Goal: Task Accomplishment & Management: Use online tool/utility

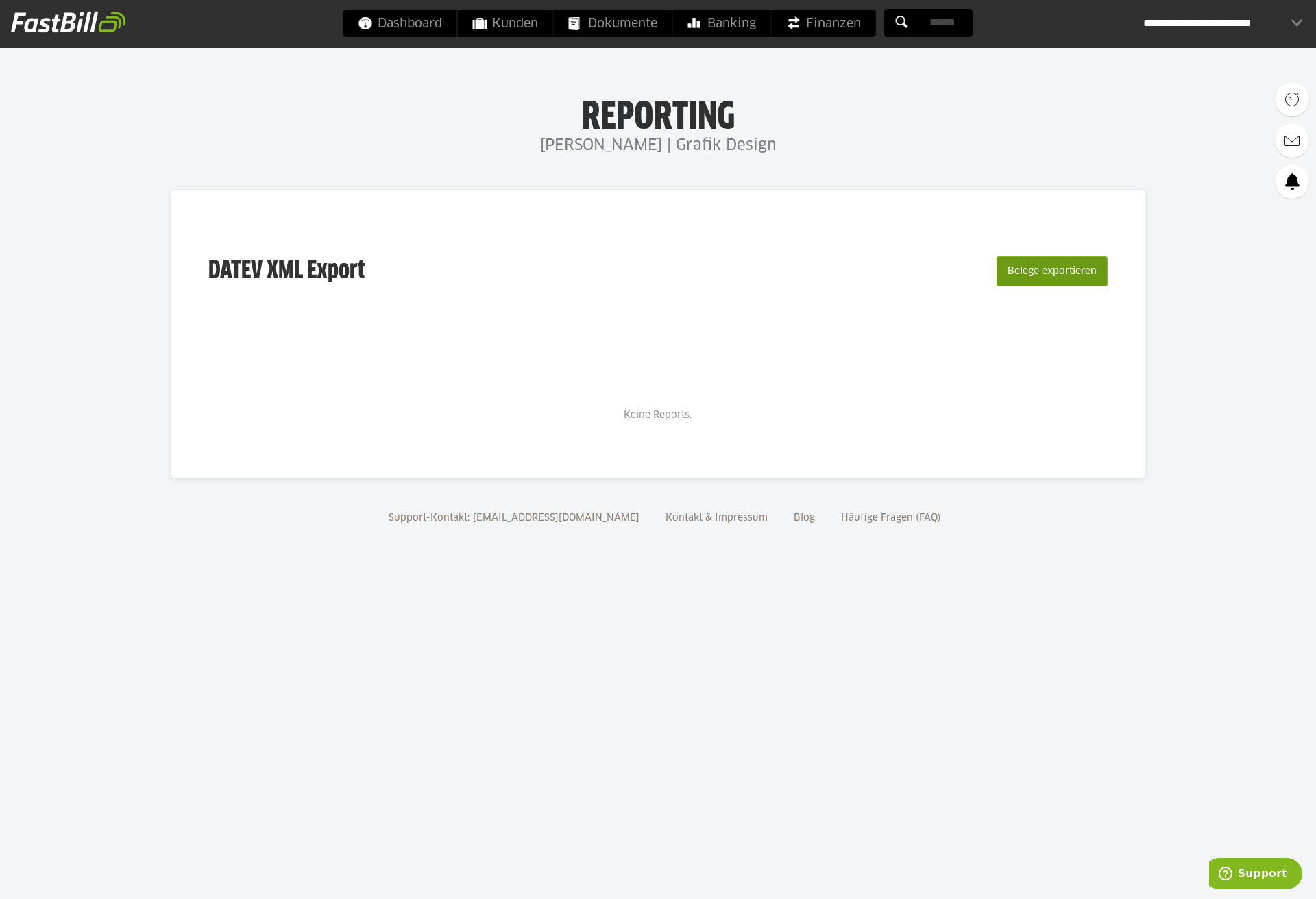
click at [1064, 270] on button "Belege exportieren" at bounding box center [1053, 271] width 111 height 30
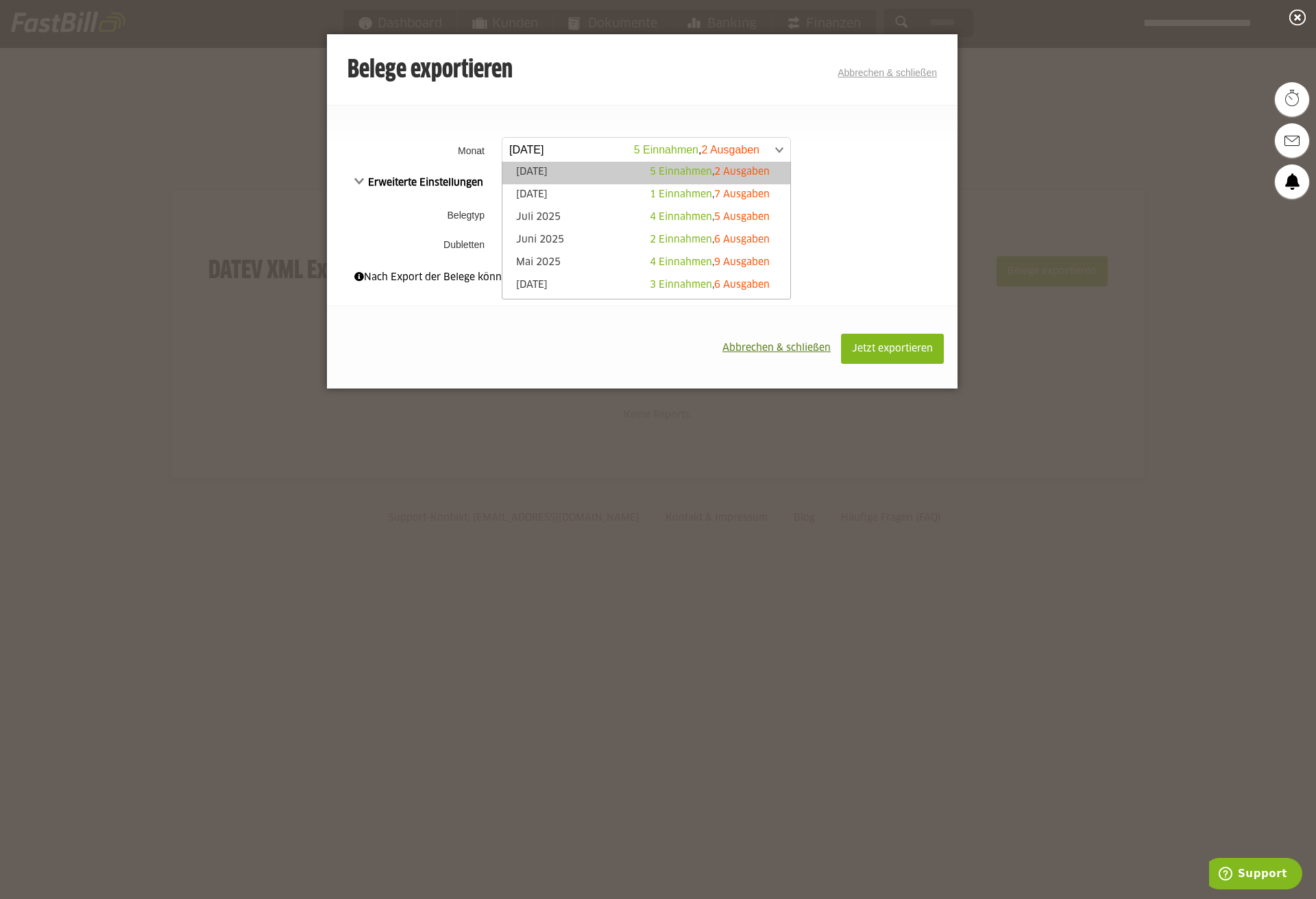
click at [571, 147] on span at bounding box center [639, 149] width 288 height 24
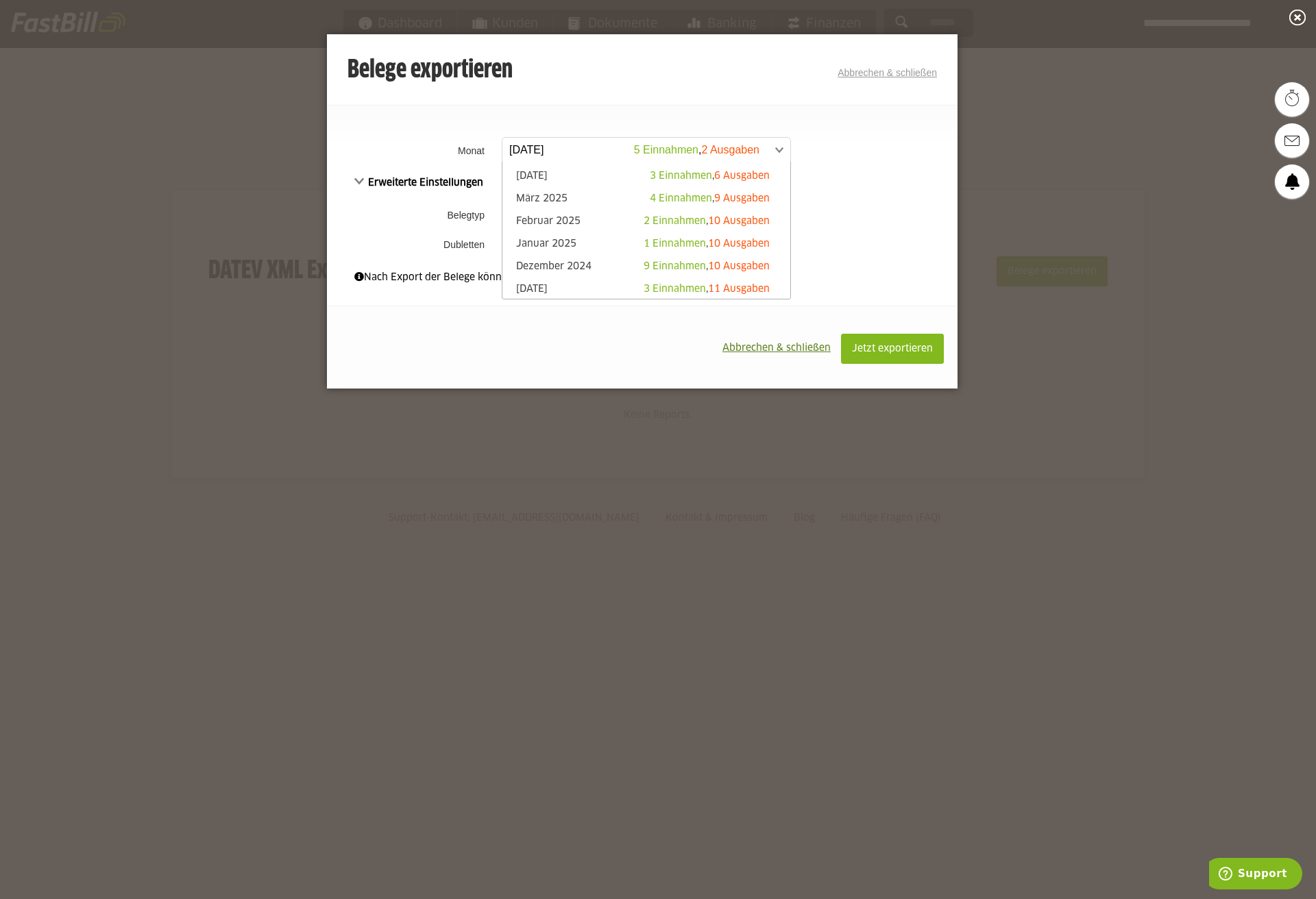
scroll to position [107, 0]
click at [606, 239] on link "Januar 2025 1 Einnahmen , 10 Ausgaben" at bounding box center [646, 246] width 274 height 16
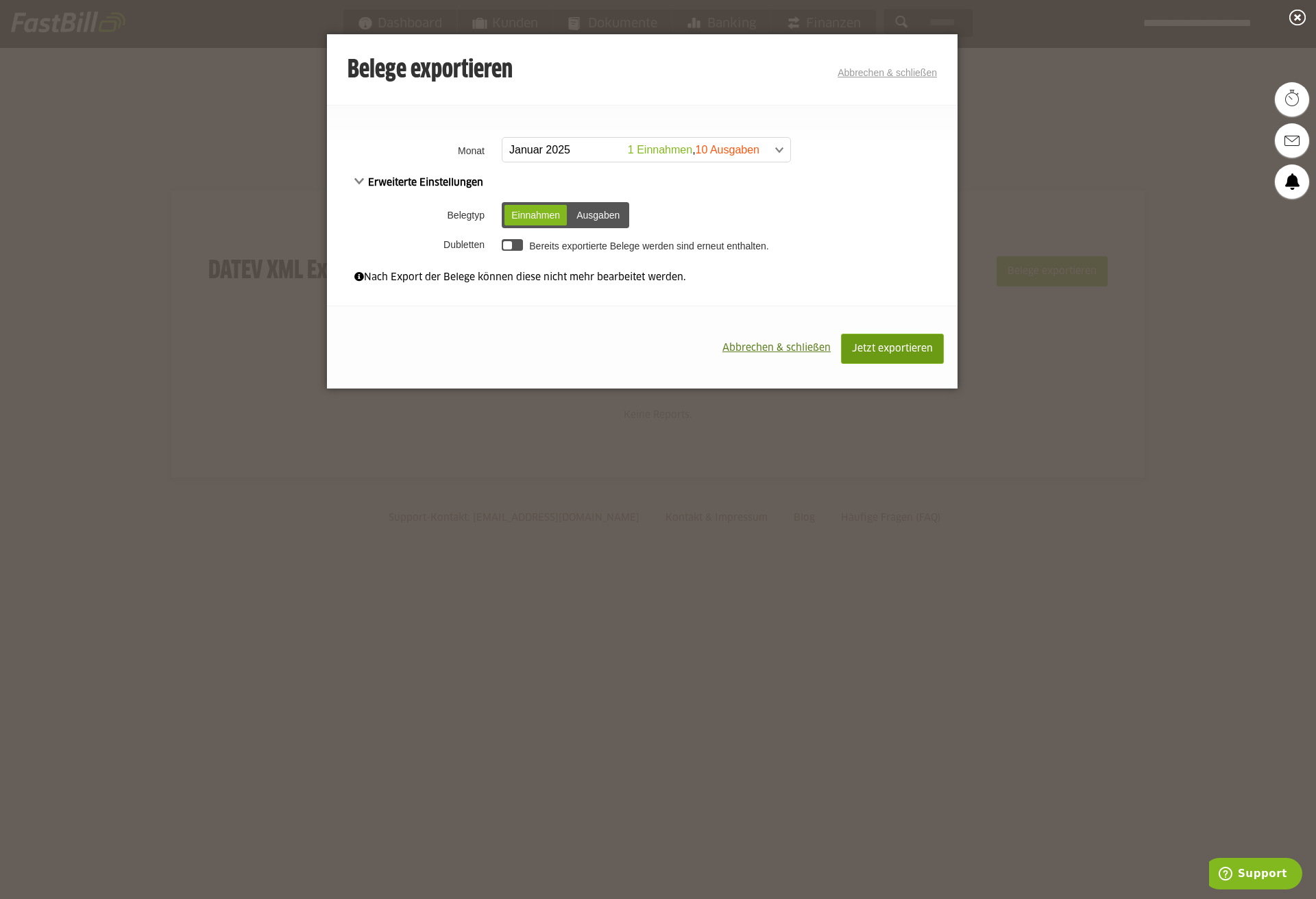
click at [869, 345] on span "Jetzt exportieren" at bounding box center [892, 349] width 81 height 10
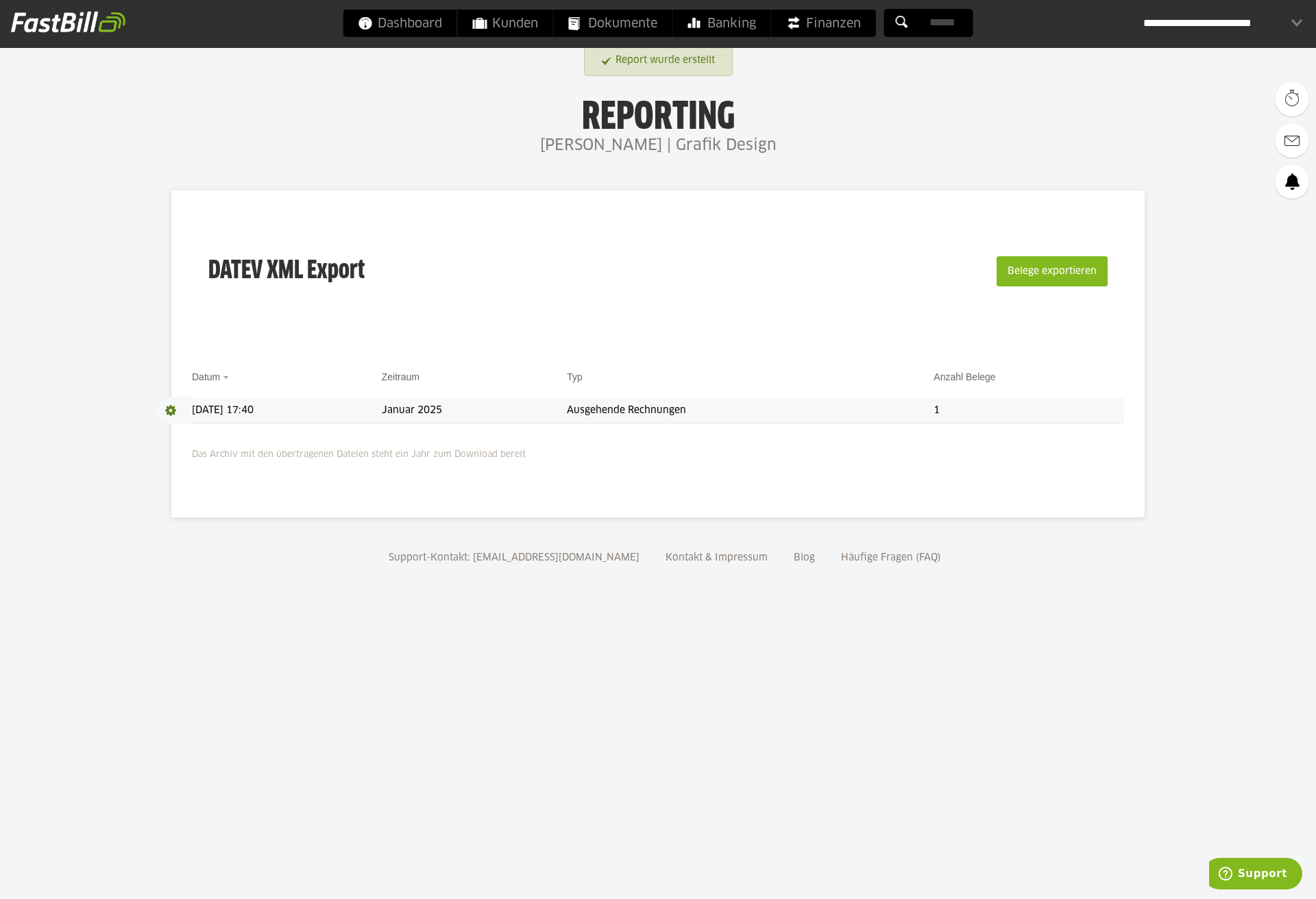
click at [696, 412] on td "Ausgehende Rechnungen" at bounding box center [750, 411] width 366 height 25
click at [725, 411] on td "Ausgehende Rechnungen" at bounding box center [750, 411] width 366 height 25
click at [1034, 274] on button "Belege exportieren" at bounding box center [1053, 271] width 111 height 30
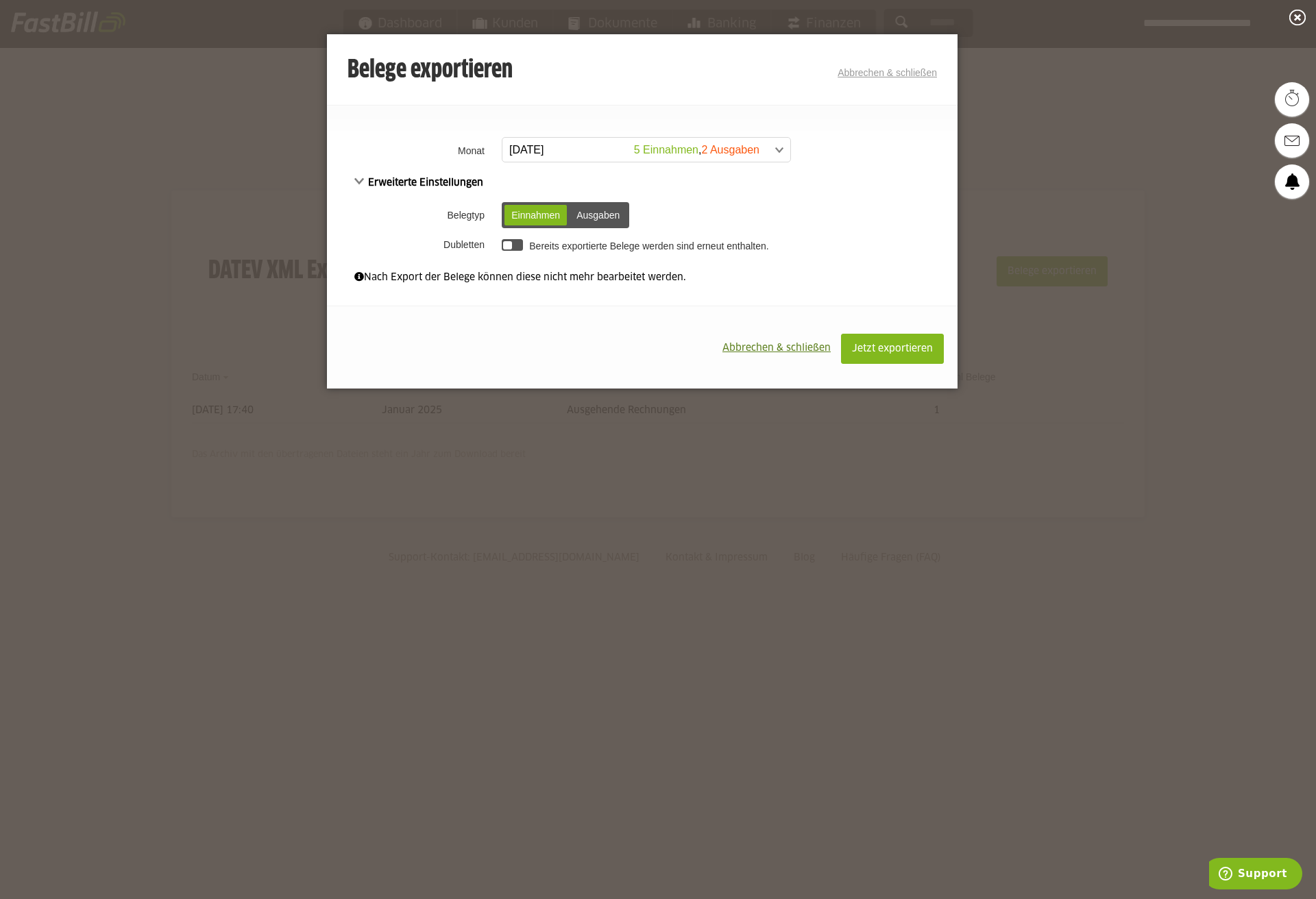
click at [608, 207] on div "Ausgaben" at bounding box center [598, 215] width 57 height 21
click at [565, 144] on span at bounding box center [639, 149] width 288 height 24
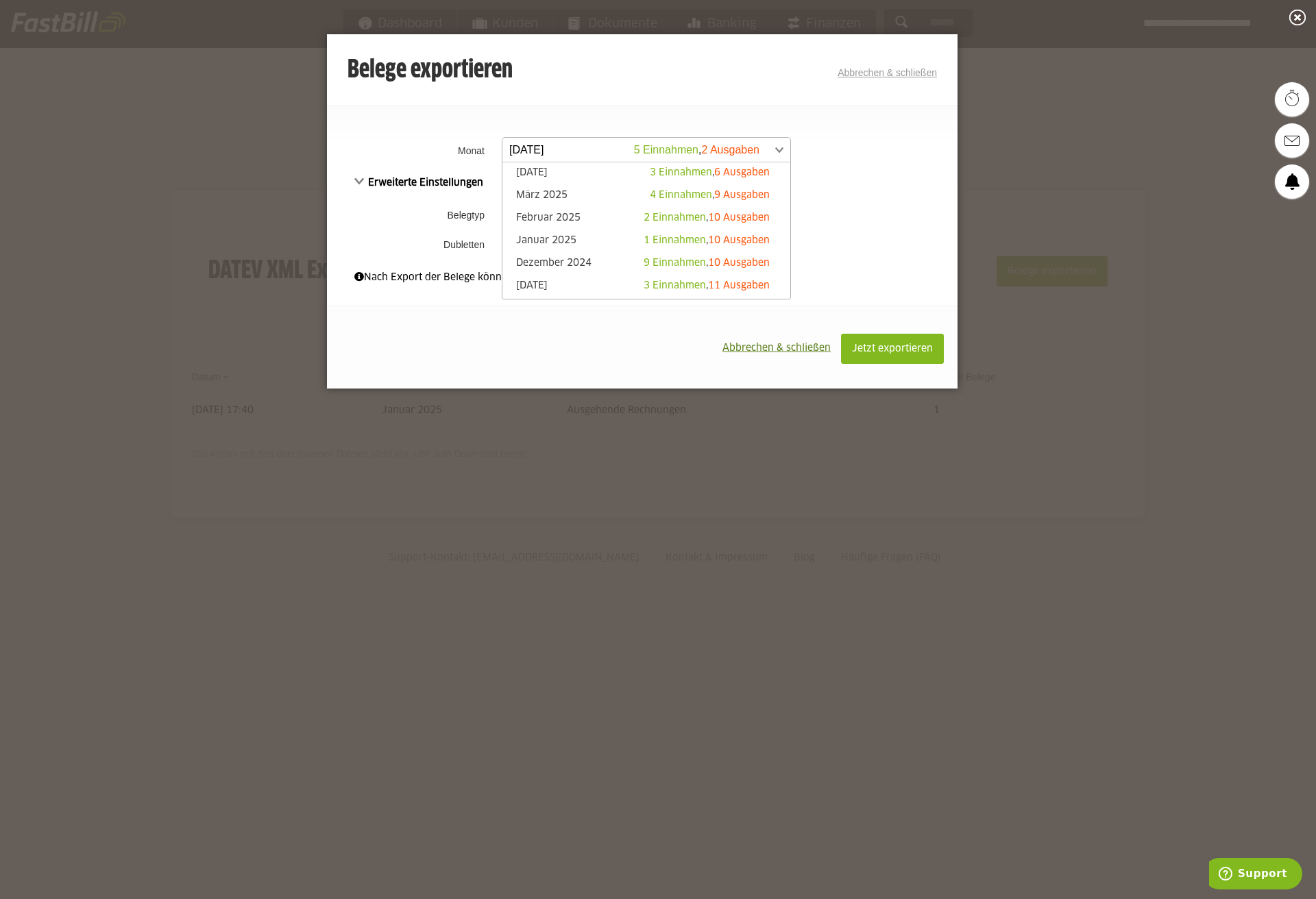
scroll to position [113, 0]
click at [599, 238] on link "Januar 2025 1 Einnahmen , 10 Ausgaben" at bounding box center [646, 240] width 274 height 16
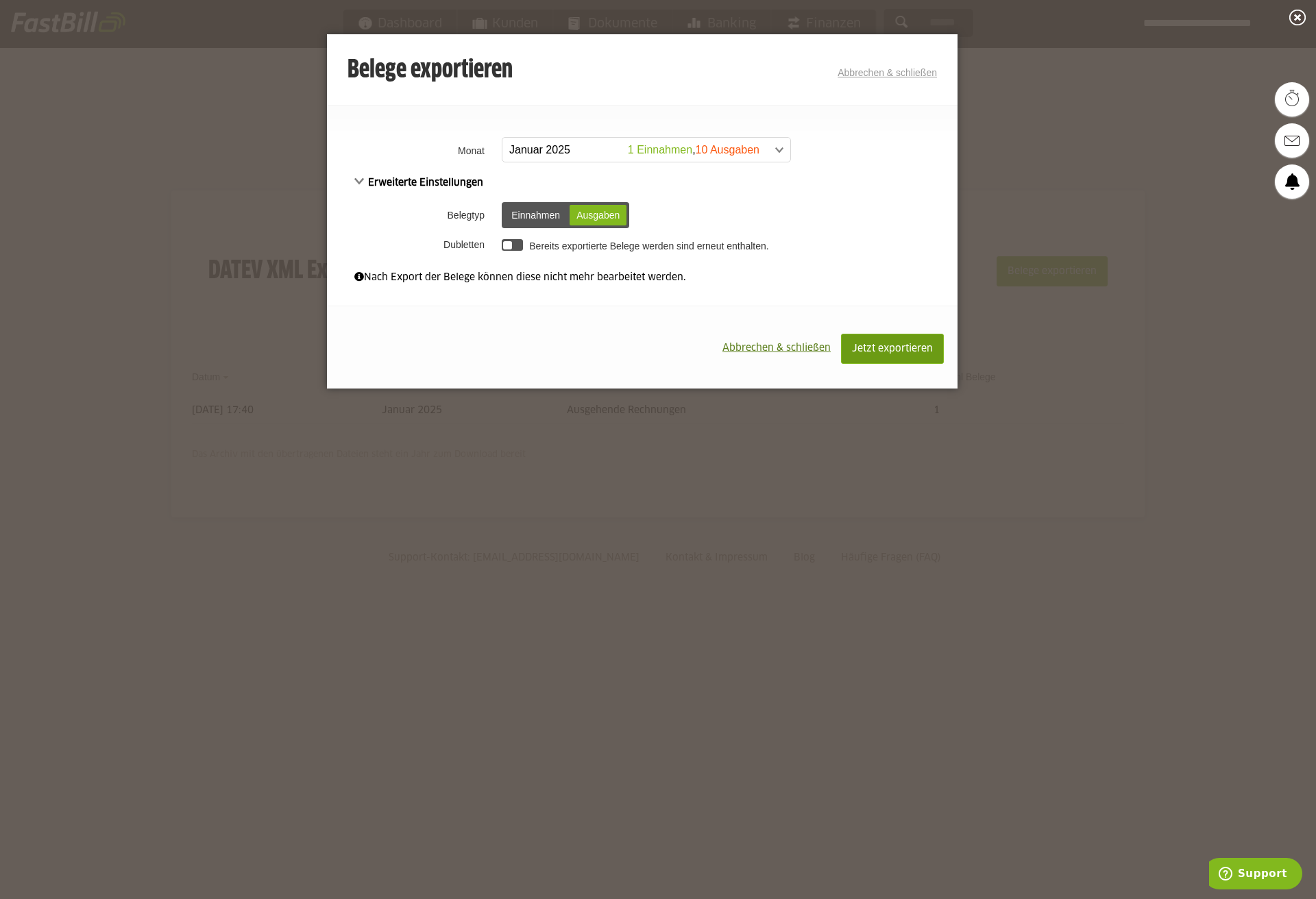
click at [872, 348] on span "Jetzt exportieren" at bounding box center [892, 349] width 81 height 10
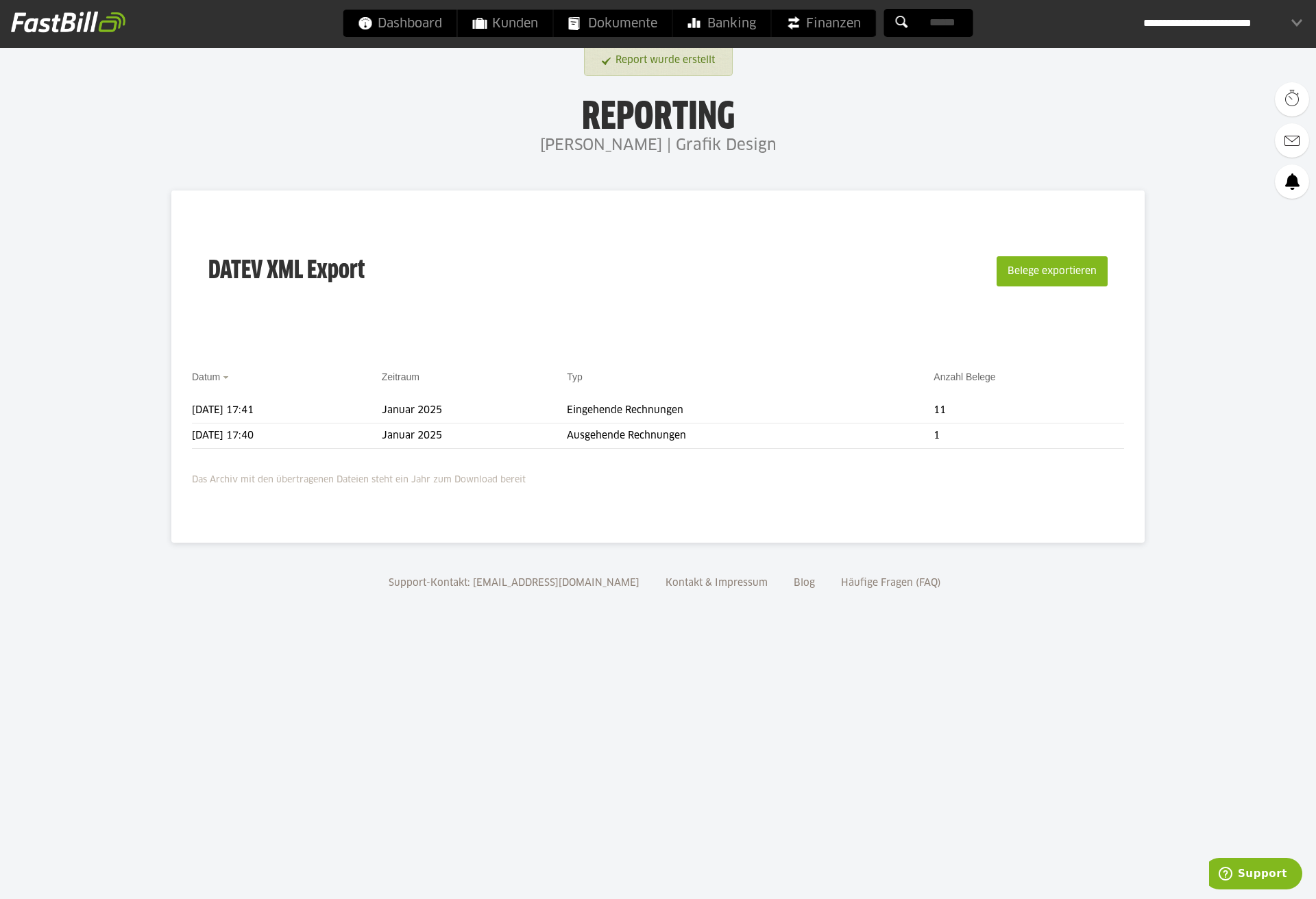
click at [507, 475] on p "Das Archiv mit den übertragenen Dateien steht ein Jahr zum Download bereit" at bounding box center [658, 477] width 933 height 22
click at [518, 440] on td "Januar 2025" at bounding box center [474, 436] width 186 height 25
click at [173, 430] on span at bounding box center [175, 435] width 34 height 27
click at [181, 450] on link "Download" at bounding box center [194, 454] width 73 height 16
